Goal: Transaction & Acquisition: Purchase product/service

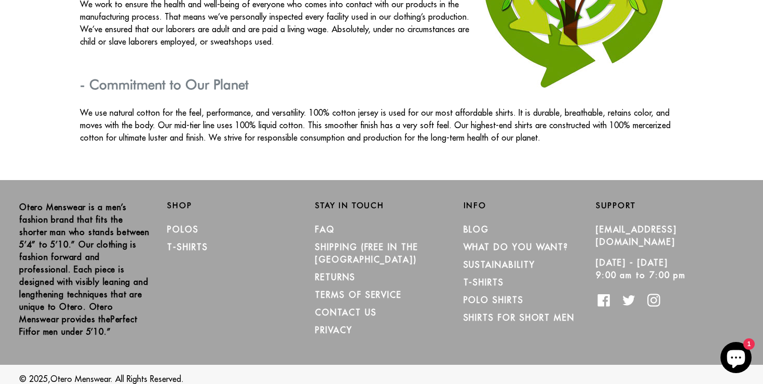
scroll to position [1906, 0]
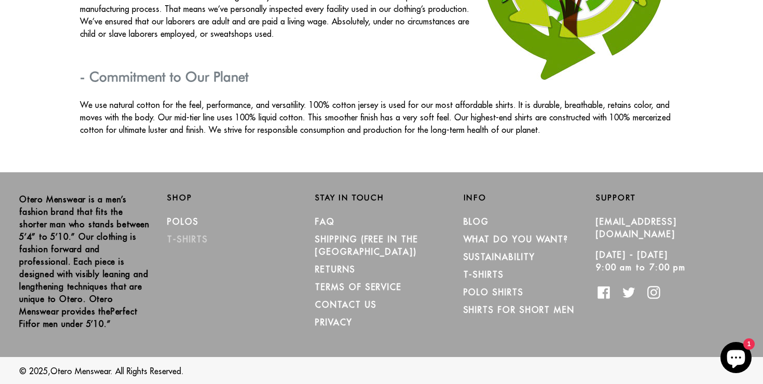
click at [183, 238] on link "T-Shirts" at bounding box center [187, 239] width 40 height 10
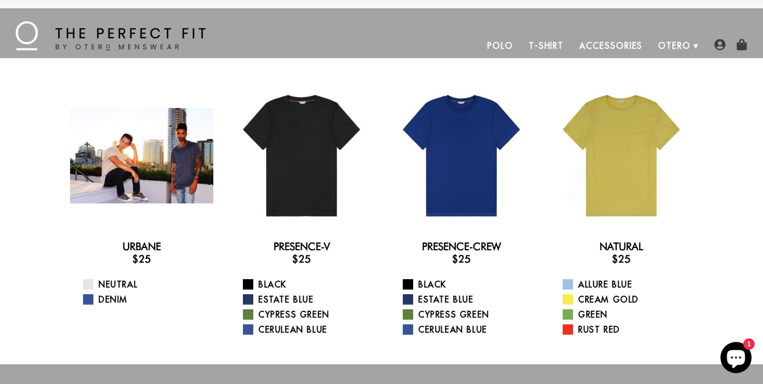
click at [166, 156] on div at bounding box center [141, 155] width 143 height 143
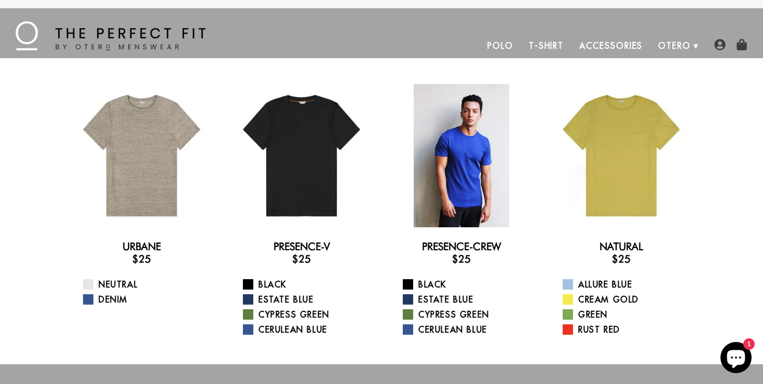
click at [441, 200] on div at bounding box center [461, 155] width 143 height 143
